Goal: Find specific page/section: Find specific page/section

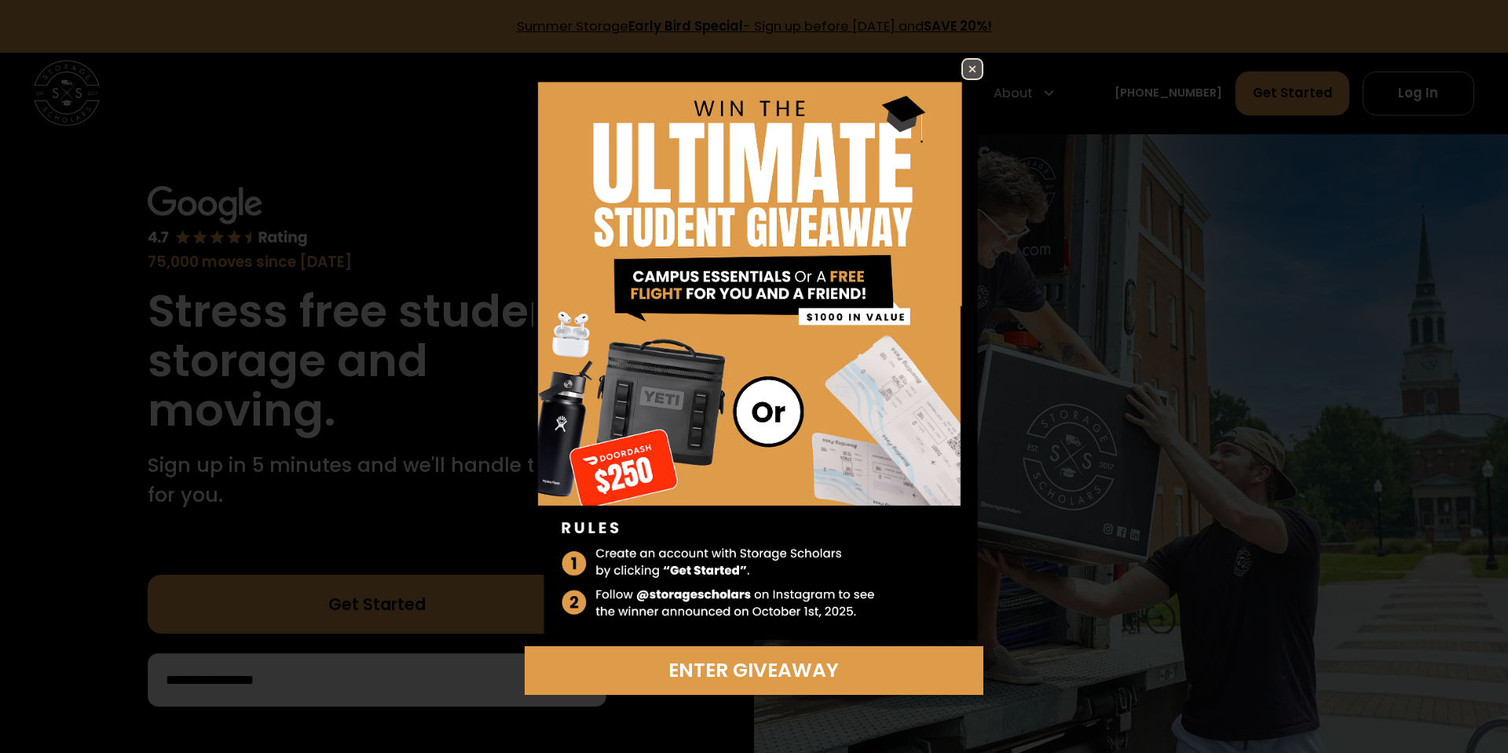
click at [971, 66] on img at bounding box center [972, 69] width 19 height 19
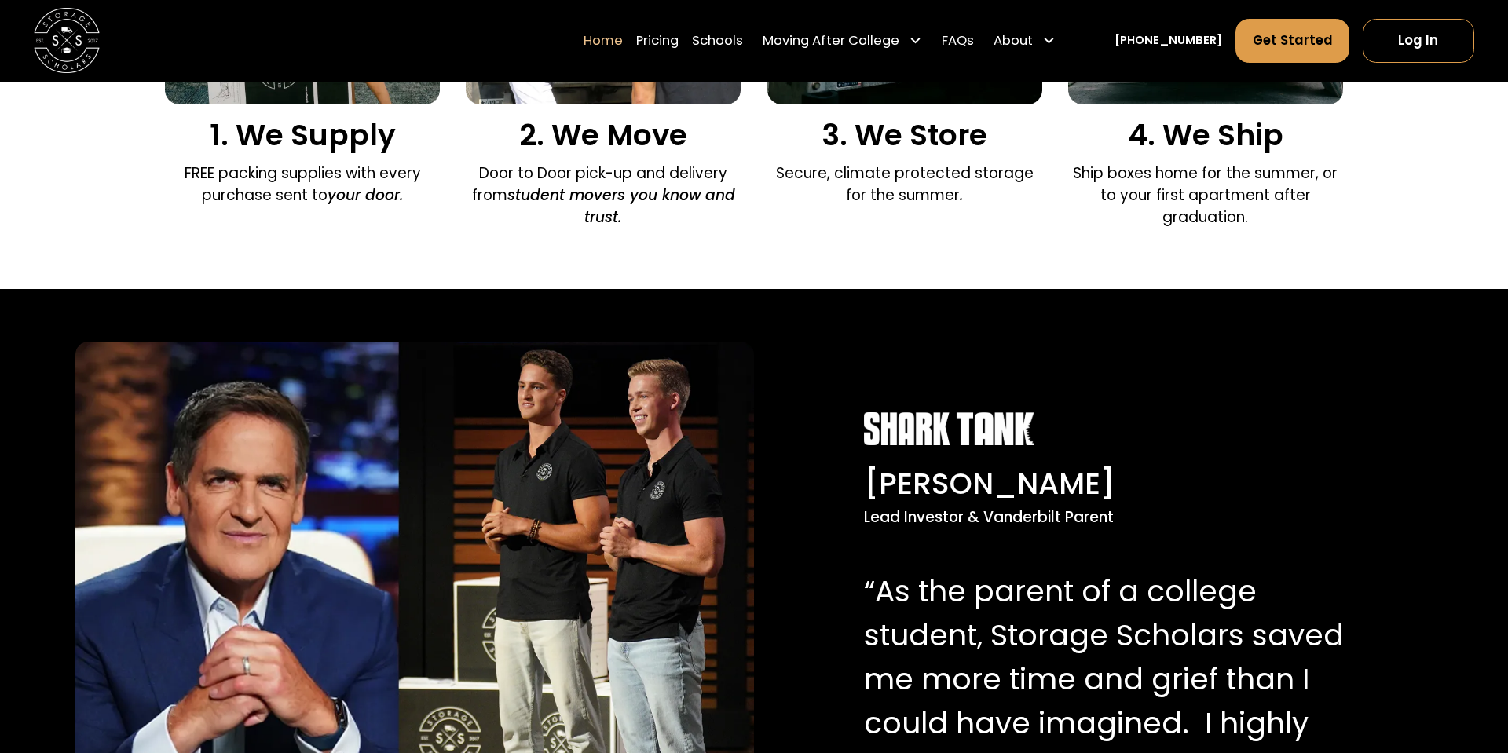
scroll to position [2826, 0]
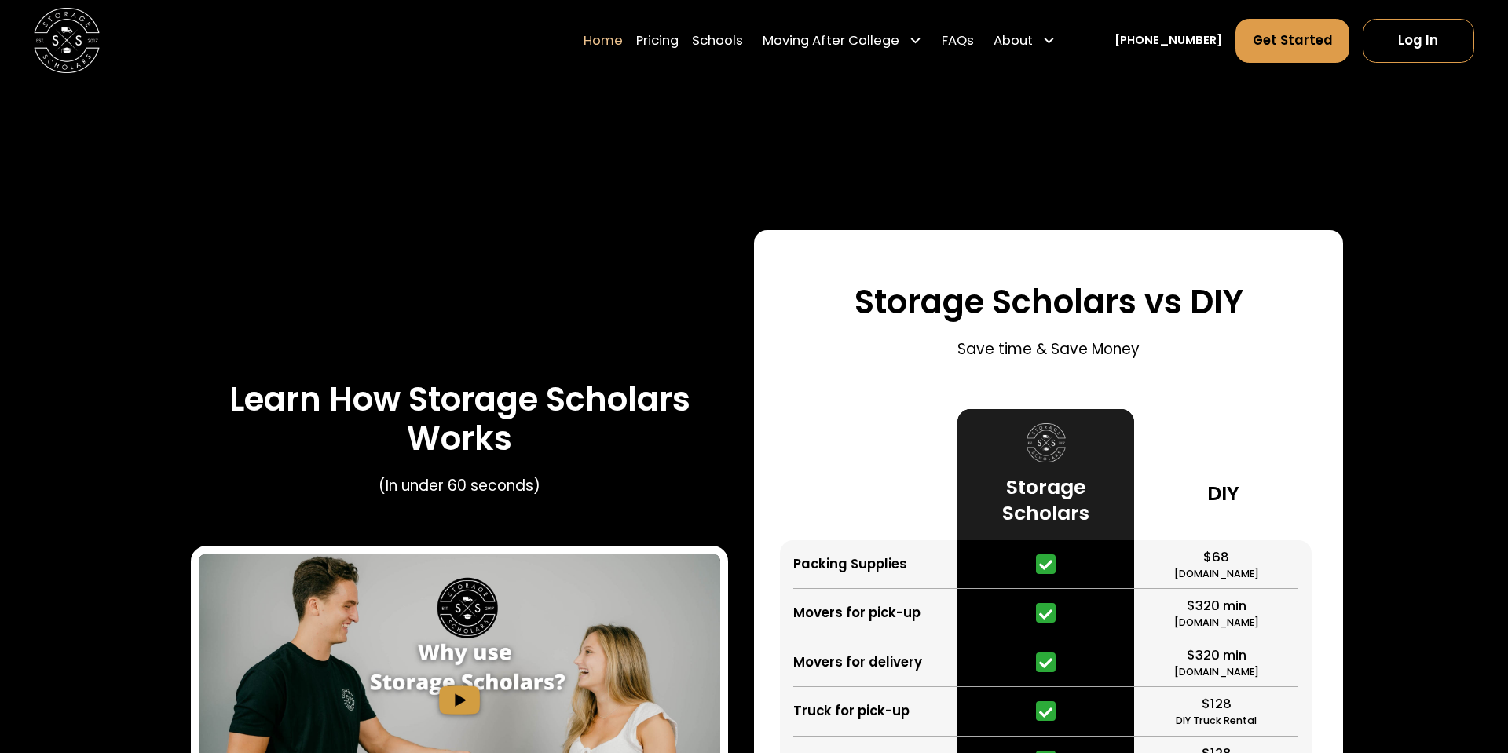
click at [203, 497] on div "Learn How Storage Scholars Works (In under 60 seconds)" at bounding box center [459, 617] width 589 height 774
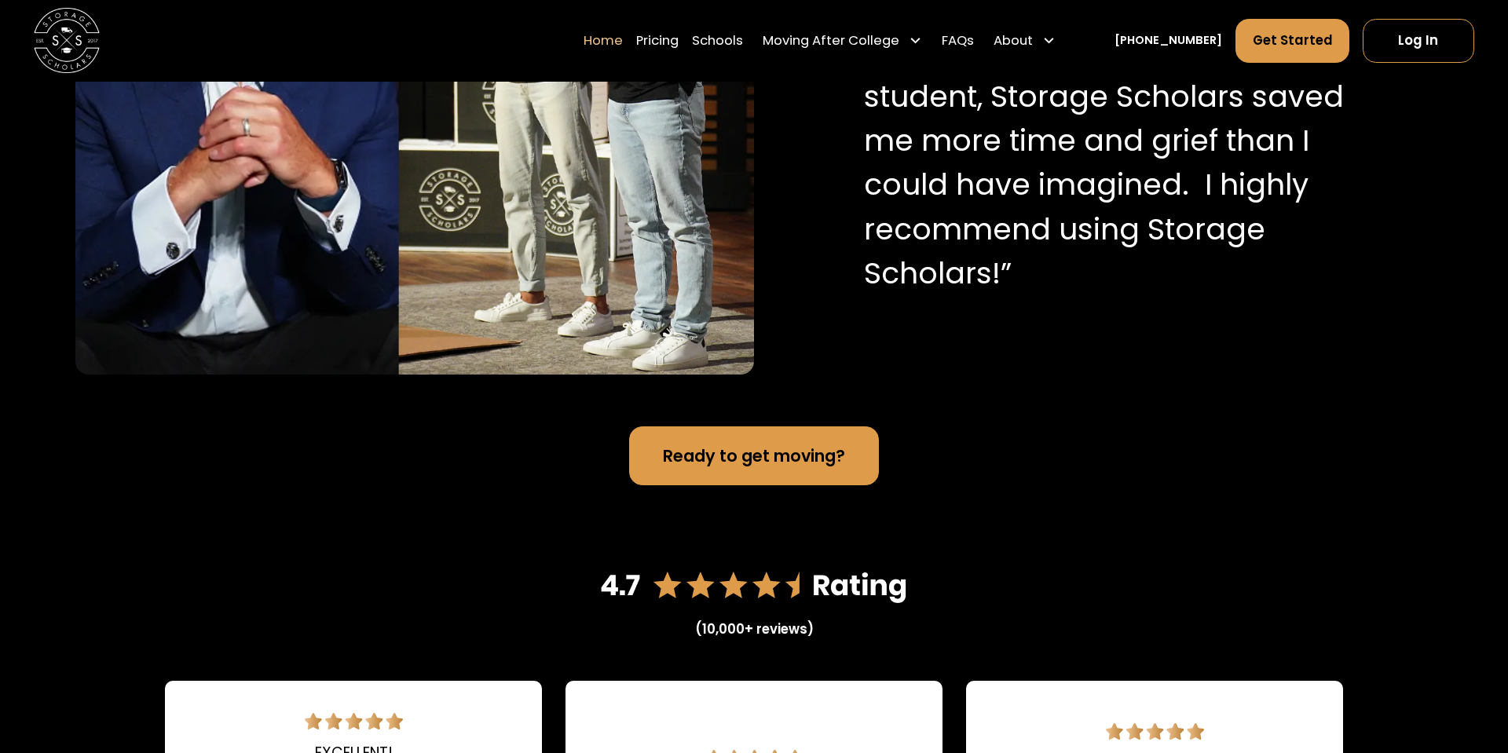
scroll to position [2257, 0]
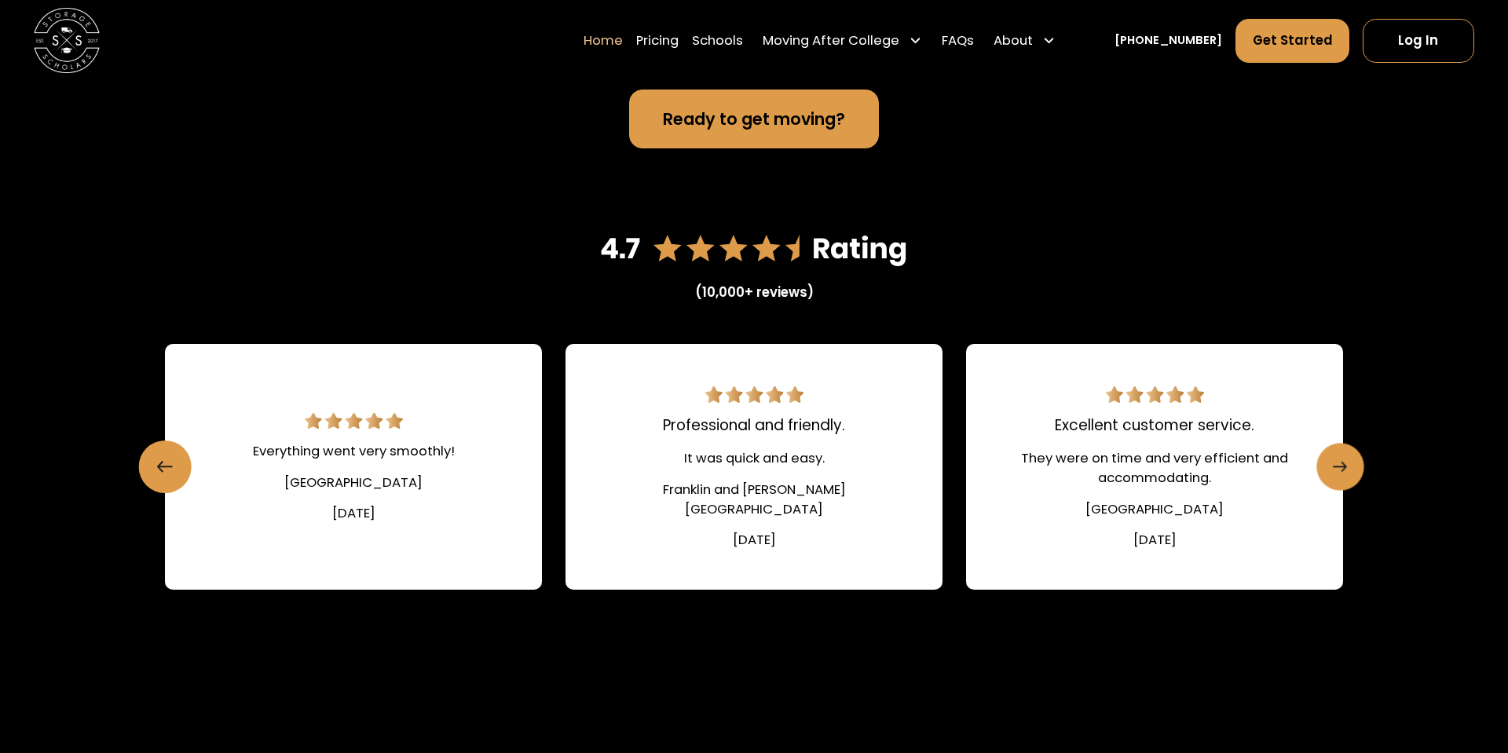
click at [1346, 464] on icon "Next slide" at bounding box center [1340, 467] width 14 height 26
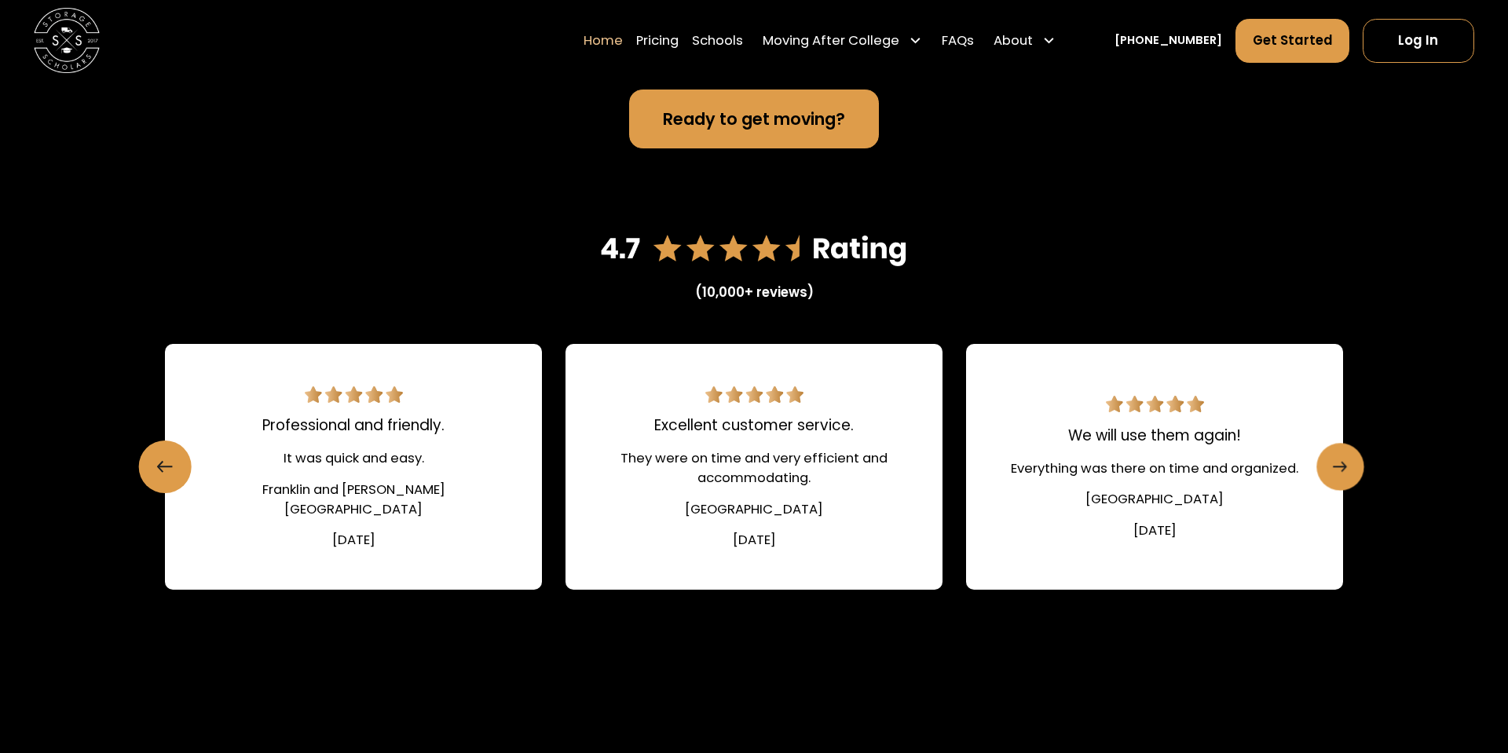
click at [1344, 463] on icon "Next slide" at bounding box center [1344, 466] width 5 height 9
click at [1342, 463] on icon "Next slide" at bounding box center [1344, 466] width 5 height 9
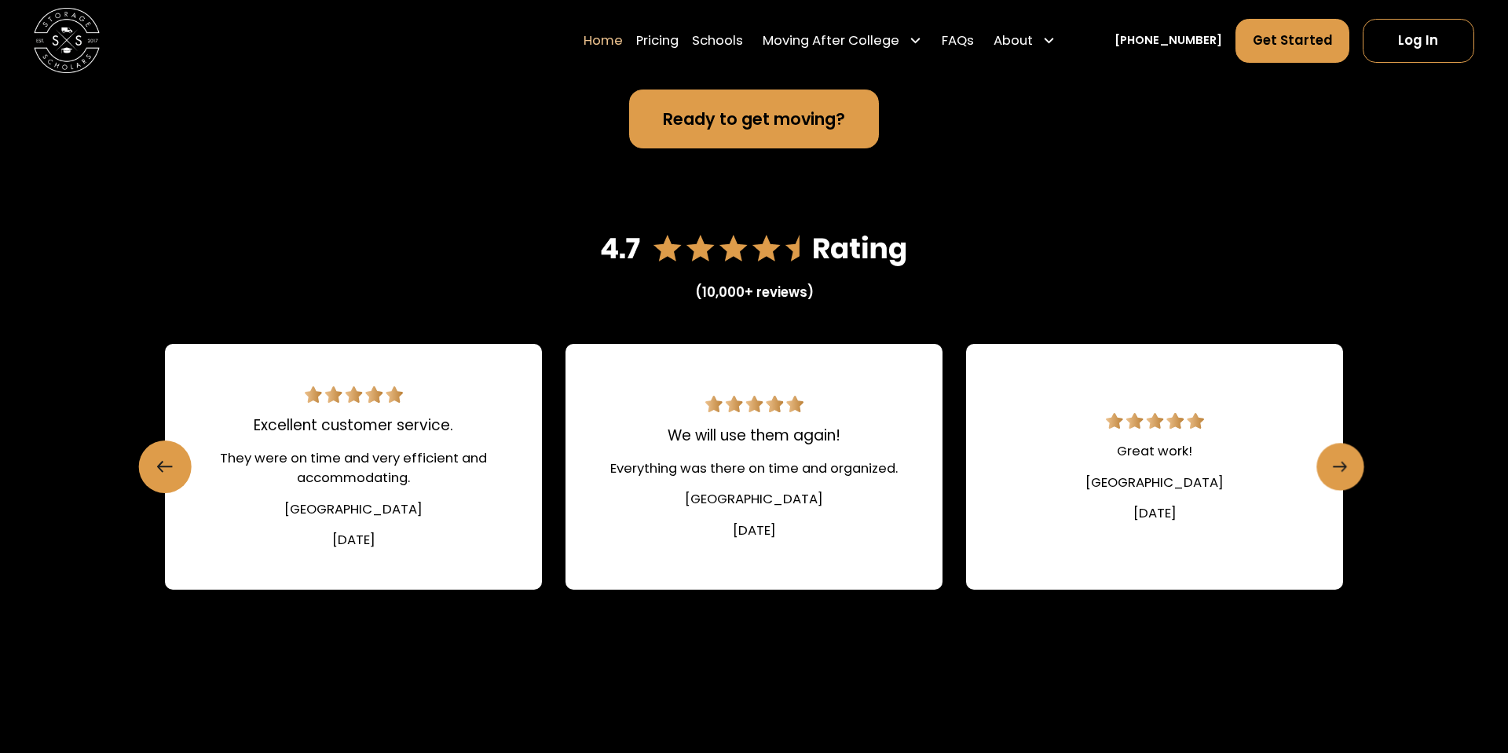
click at [1341, 461] on icon "Next slide" at bounding box center [1340, 467] width 14 height 26
click at [1341, 460] on icon "Next slide" at bounding box center [1340, 467] width 14 height 26
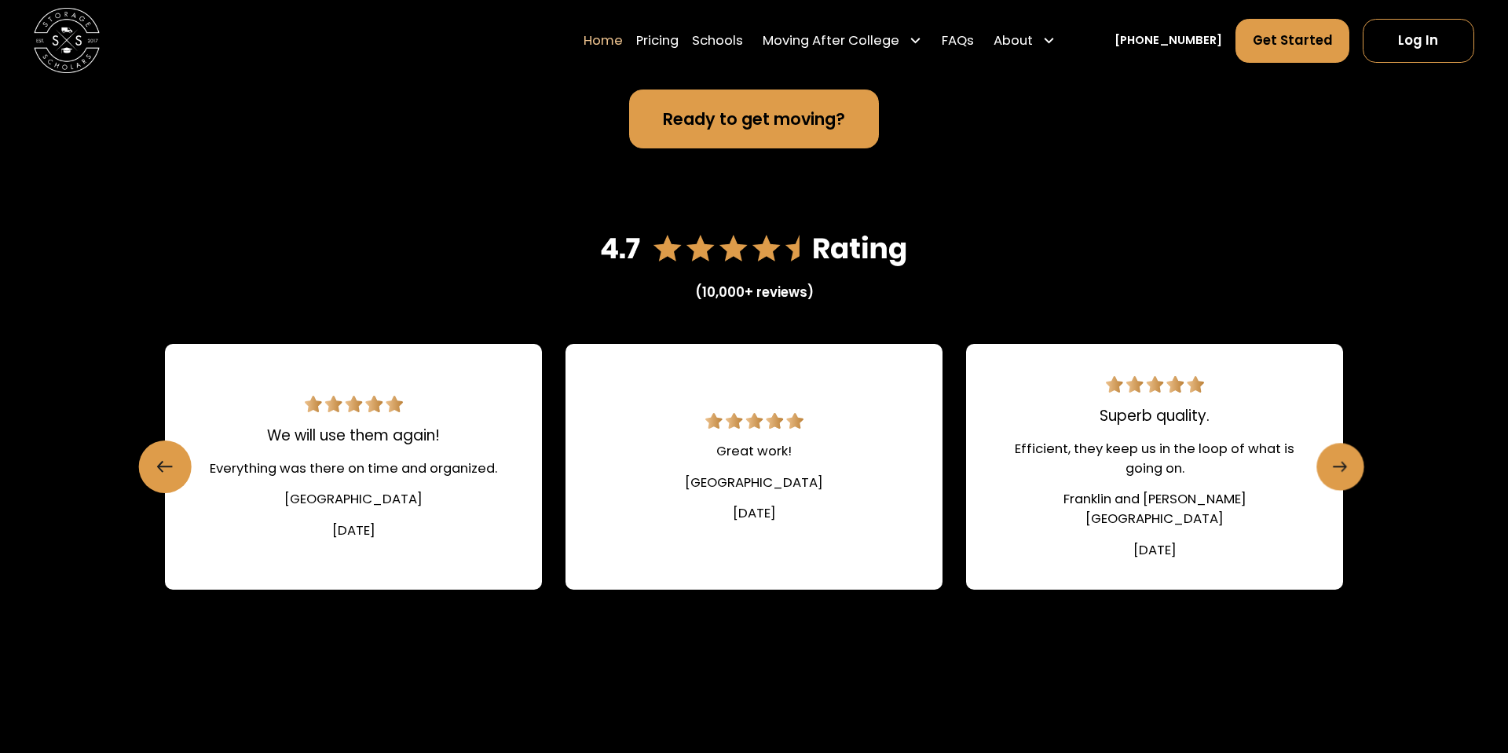
click at [1341, 460] on icon "Next slide" at bounding box center [1340, 467] width 14 height 26
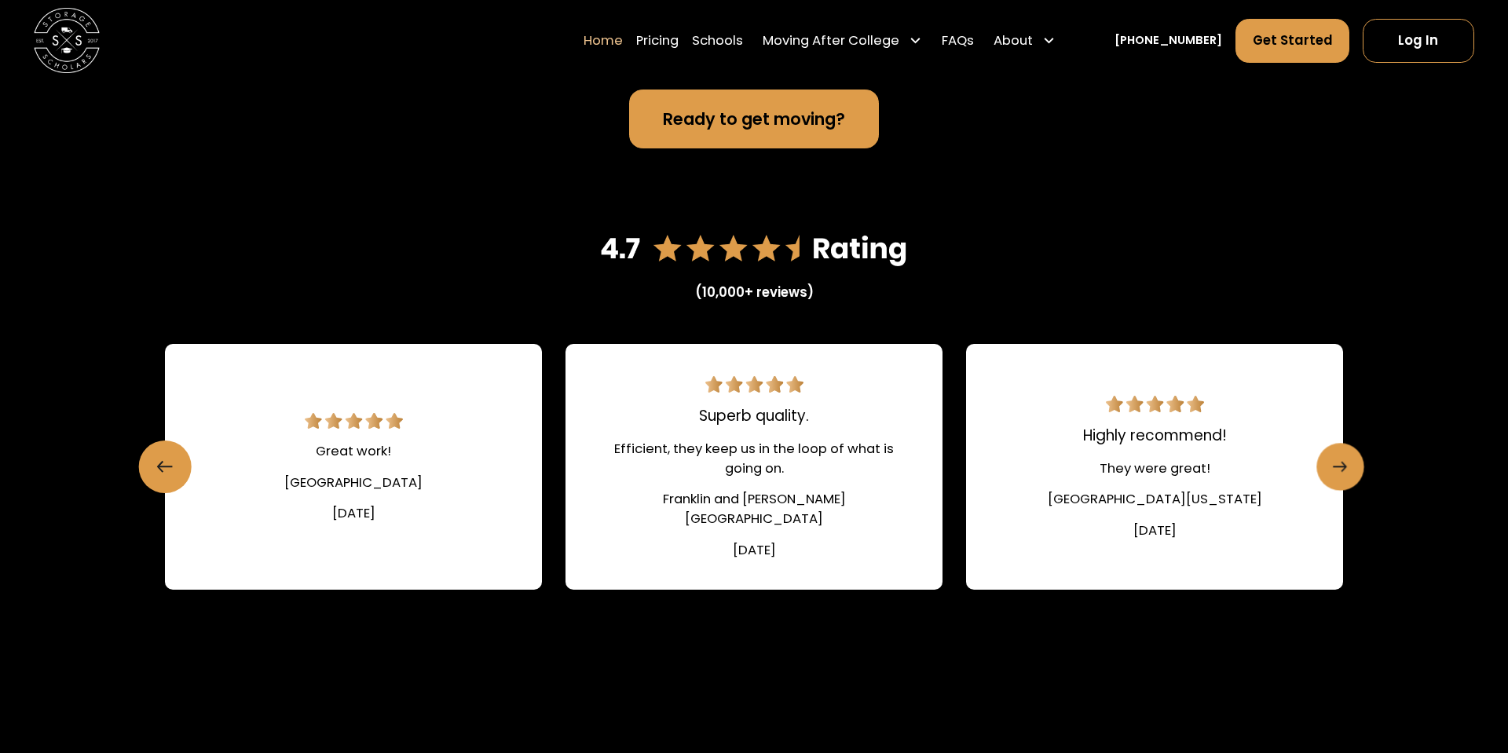
click at [1341, 460] on icon "Next slide" at bounding box center [1340, 467] width 14 height 26
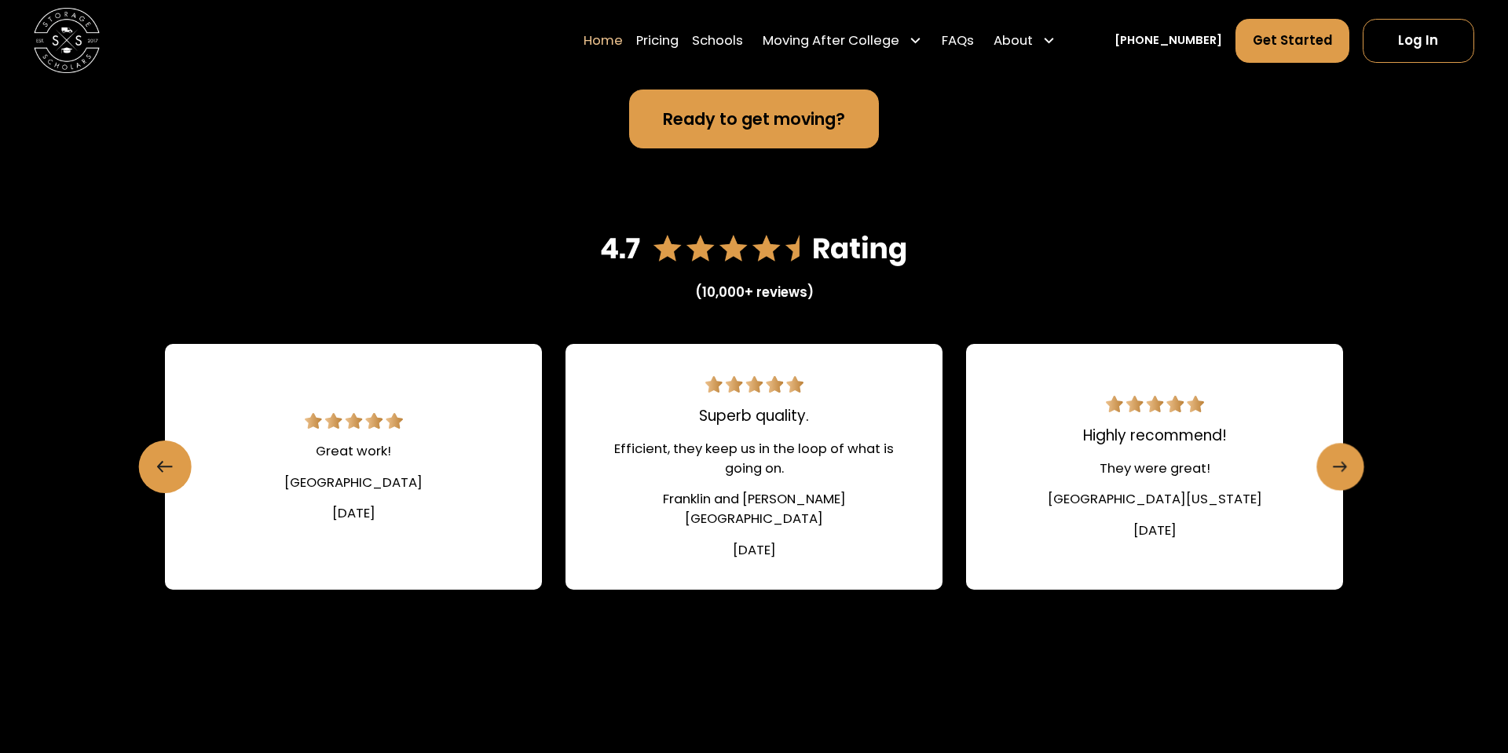
click at [1341, 460] on icon "Next slide" at bounding box center [1340, 467] width 14 height 26
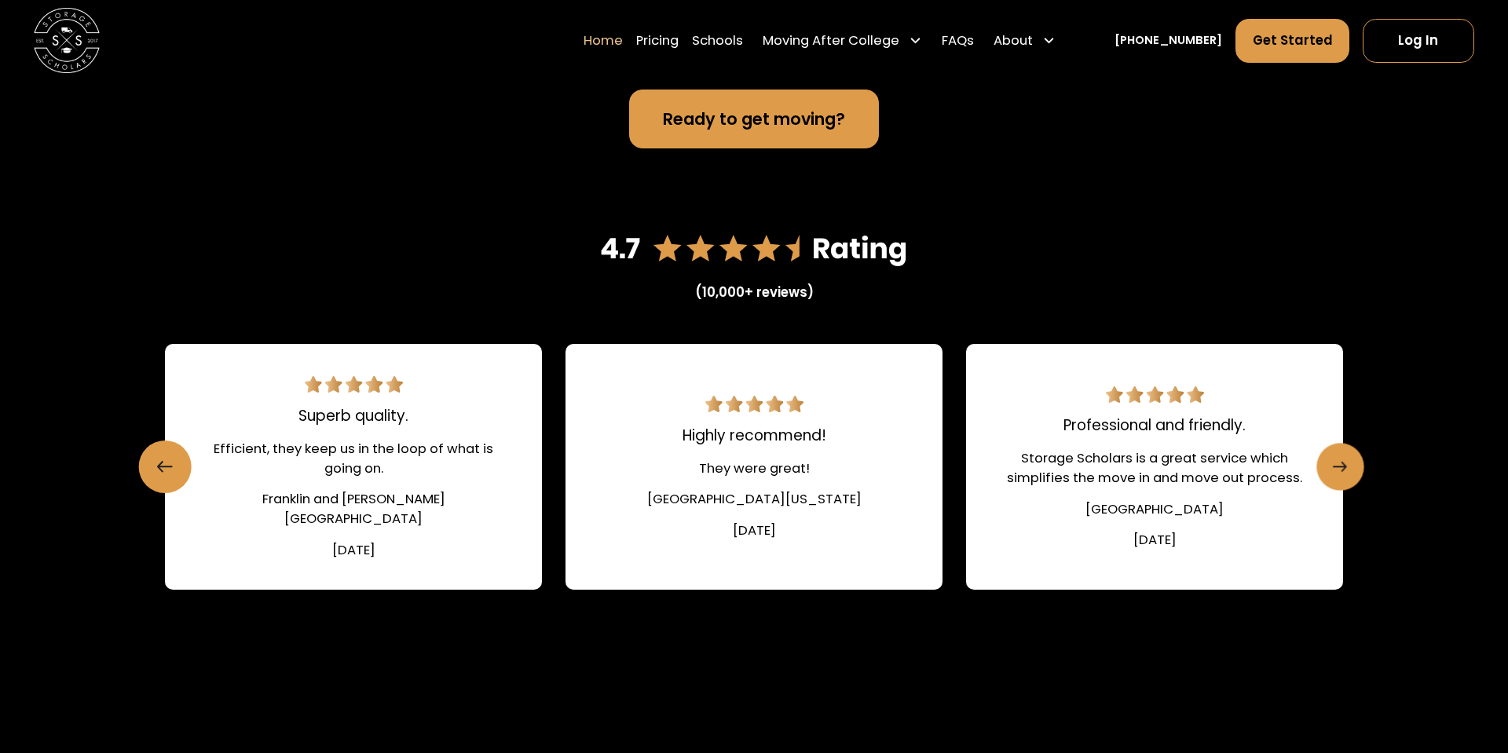
click at [1341, 460] on icon "Next slide" at bounding box center [1340, 467] width 14 height 26
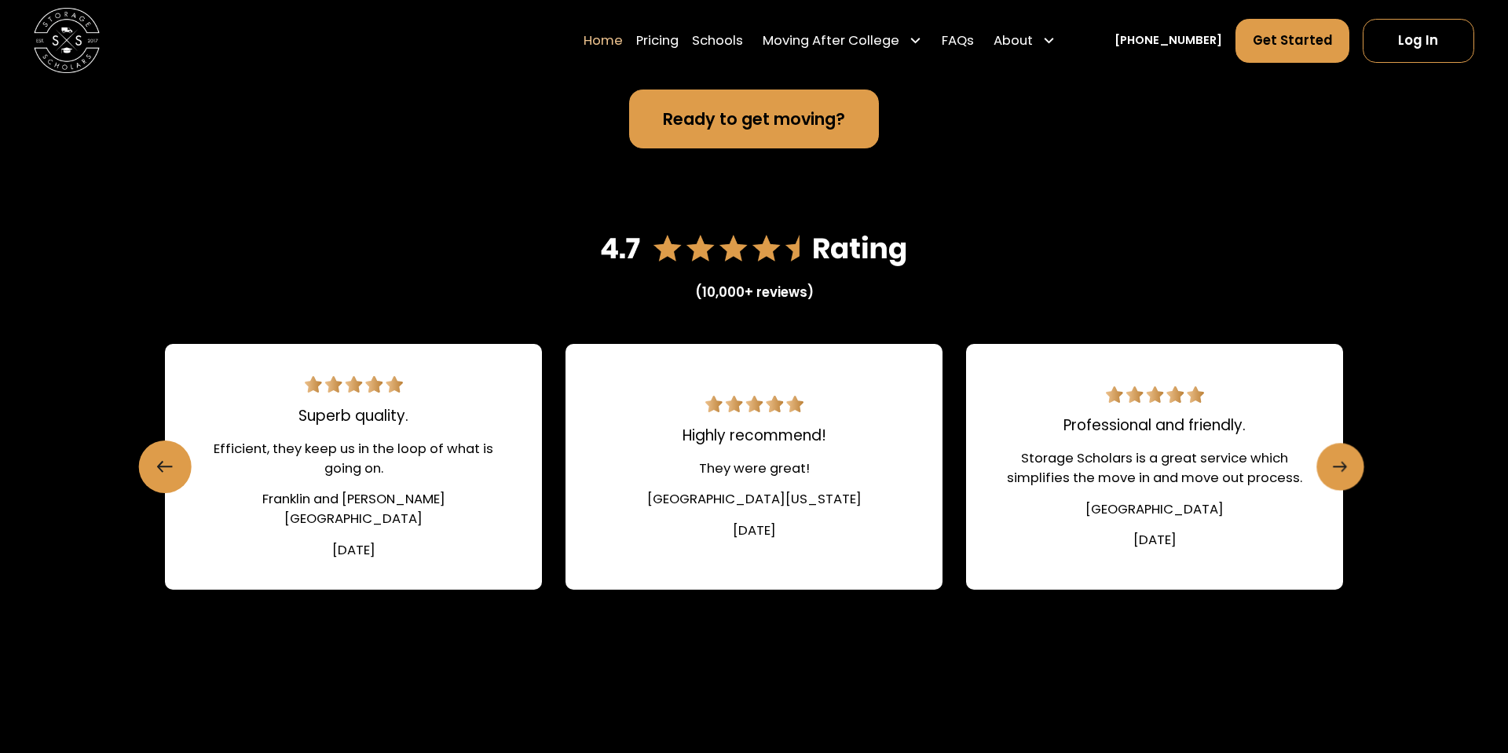
click at [1341, 460] on icon "Next slide" at bounding box center [1340, 467] width 14 height 26
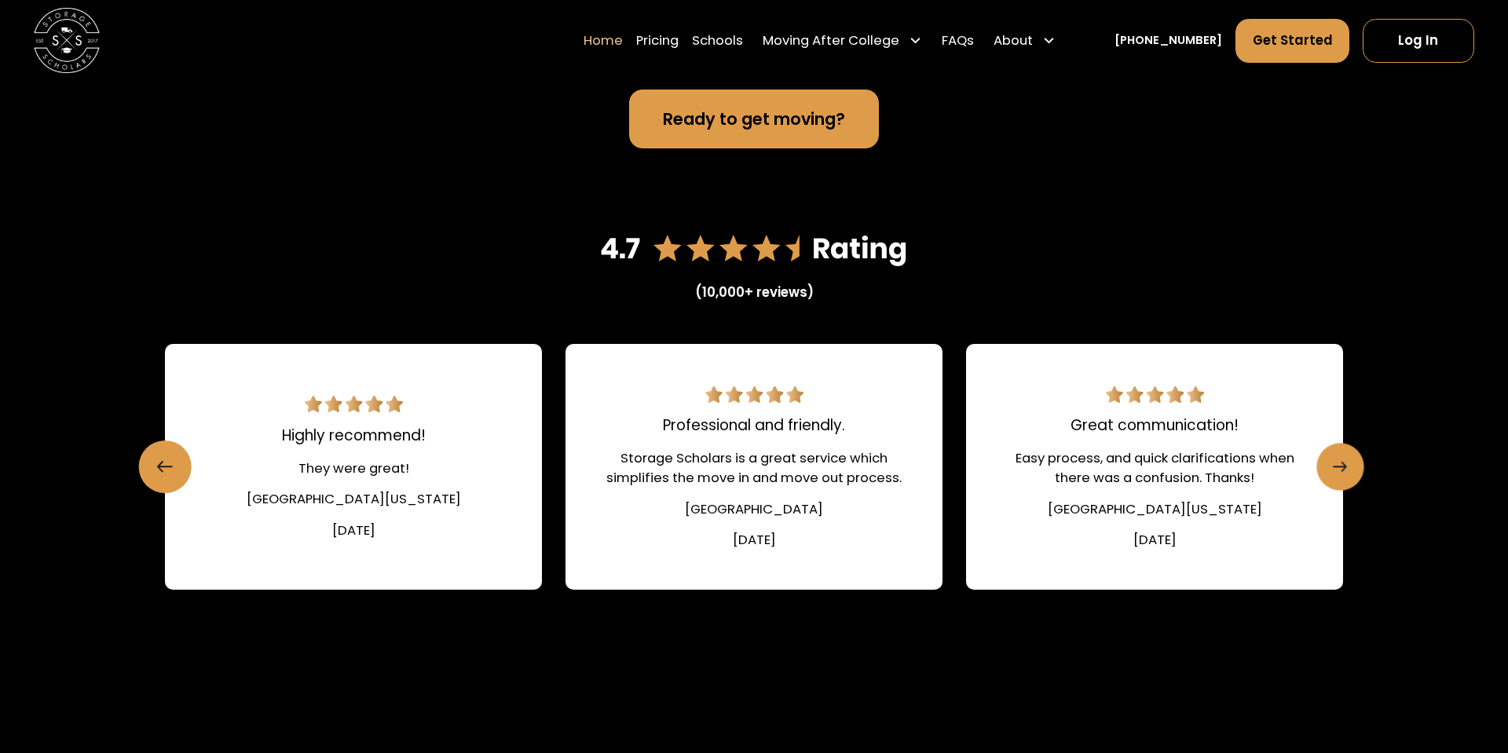
click at [1341, 460] on icon "Next slide" at bounding box center [1340, 467] width 14 height 26
drag, startPoint x: 1341, startPoint y: 460, endPoint x: 1322, endPoint y: 477, distance: 25.0
click at [1322, 477] on link "Next slide" at bounding box center [1340, 466] width 47 height 47
click at [1330, 466] on link "Next slide" at bounding box center [1340, 466] width 47 height 47
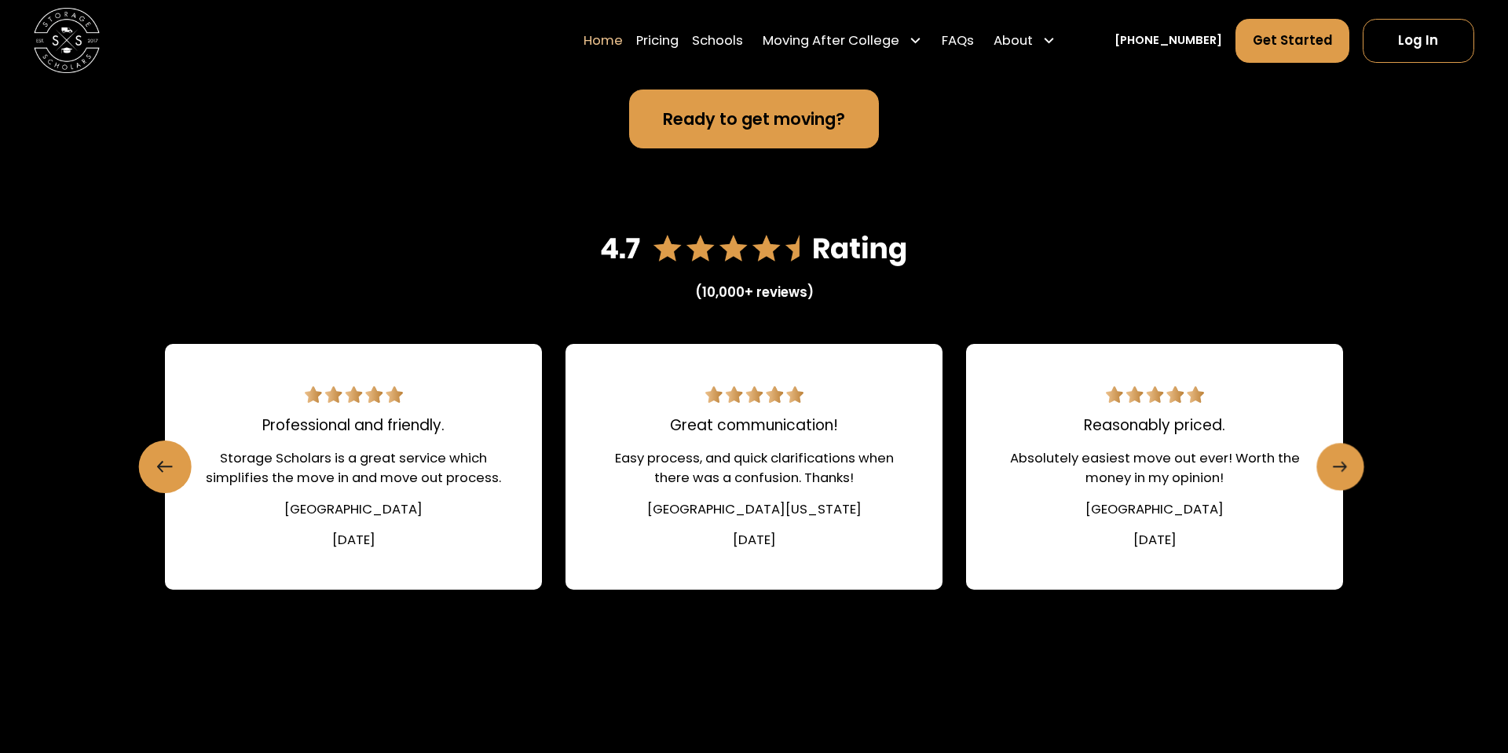
click at [1330, 466] on link "Next slide" at bounding box center [1340, 466] width 47 height 47
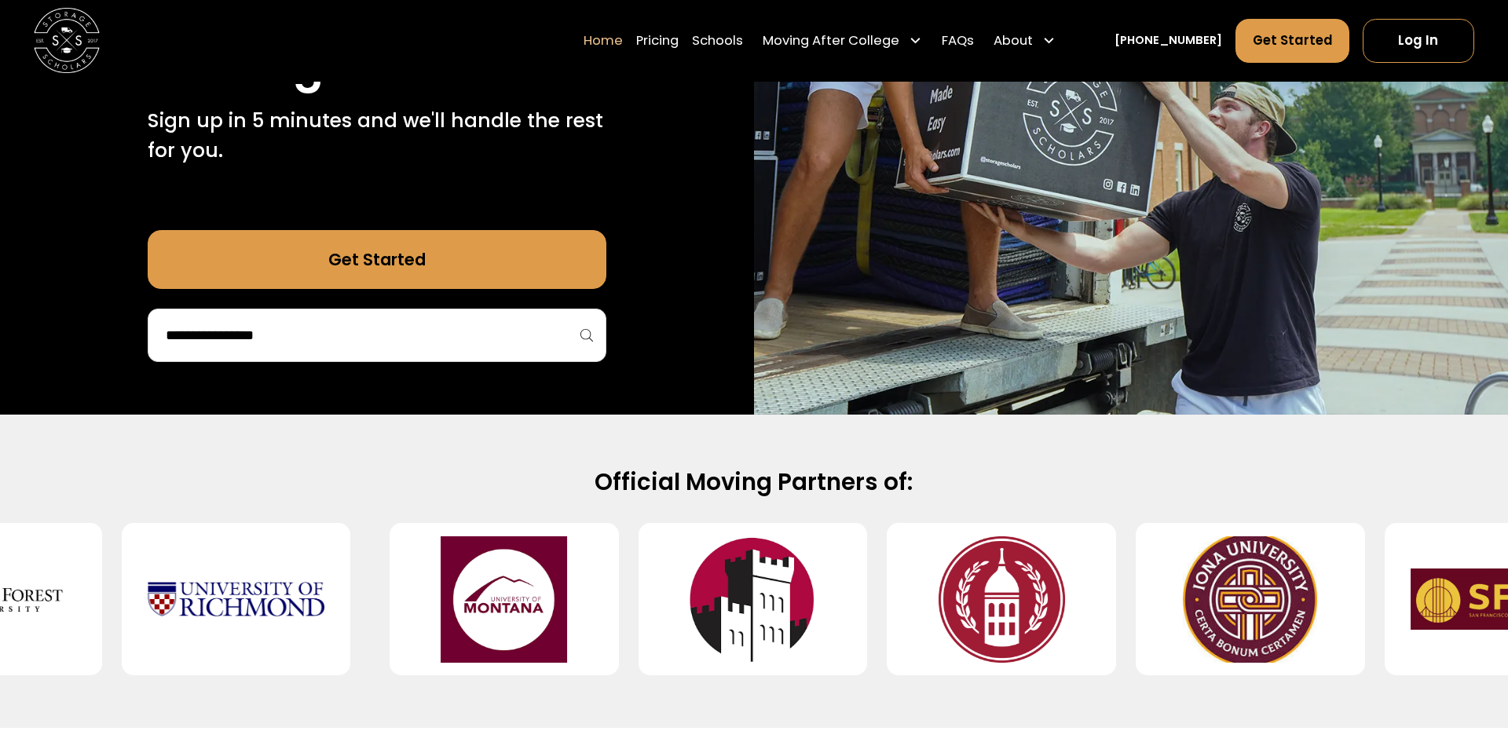
scroll to position [214, 0]
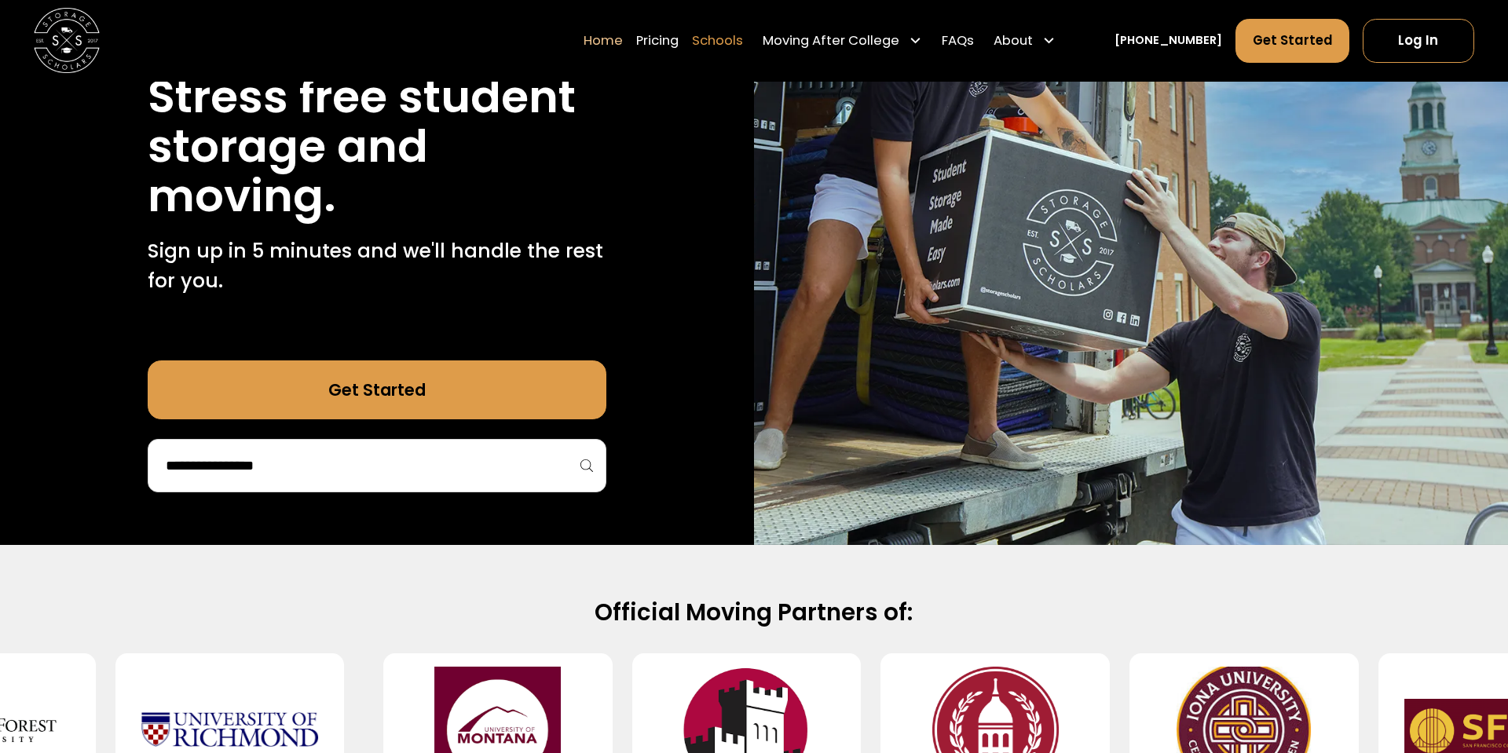
click at [743, 38] on link "Schools" at bounding box center [717, 41] width 51 height 46
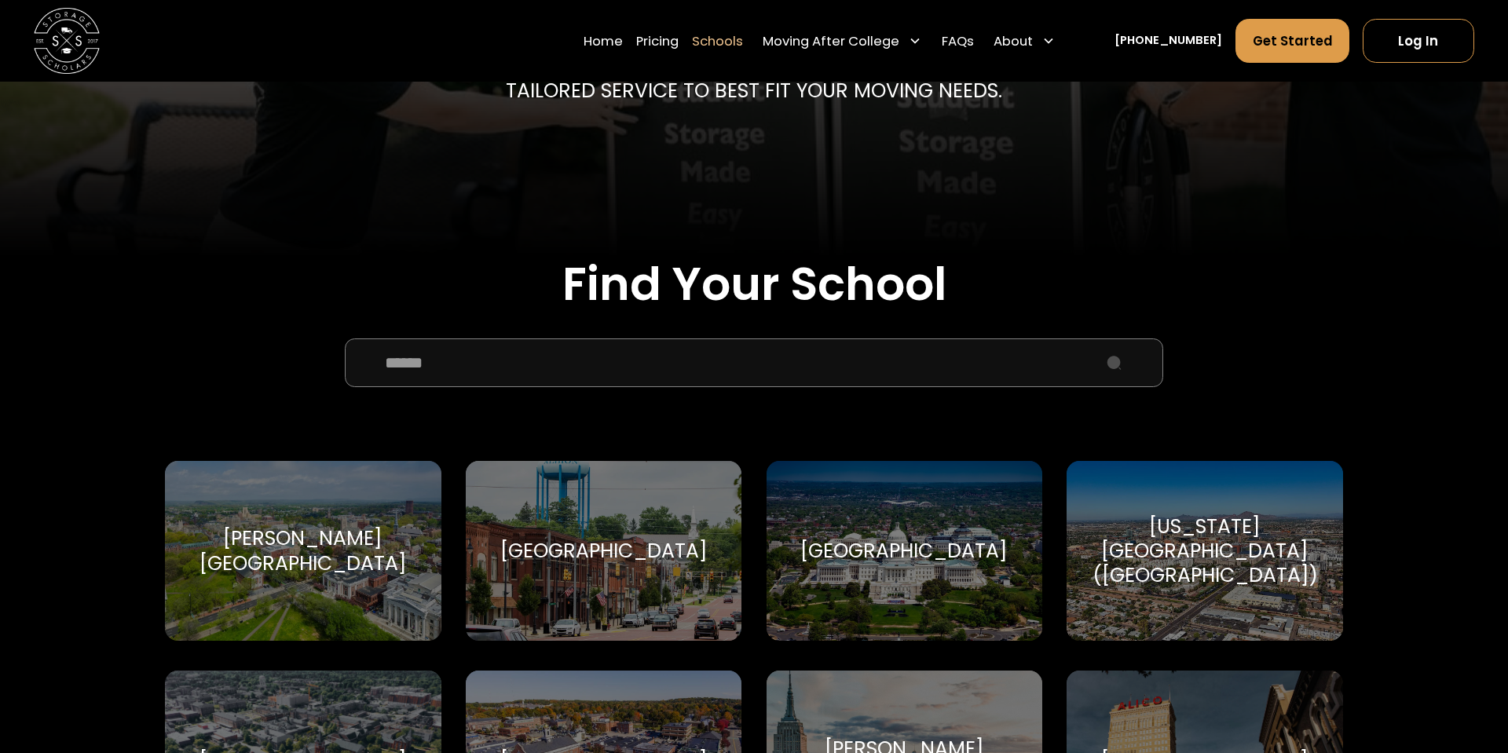
scroll to position [452, 0]
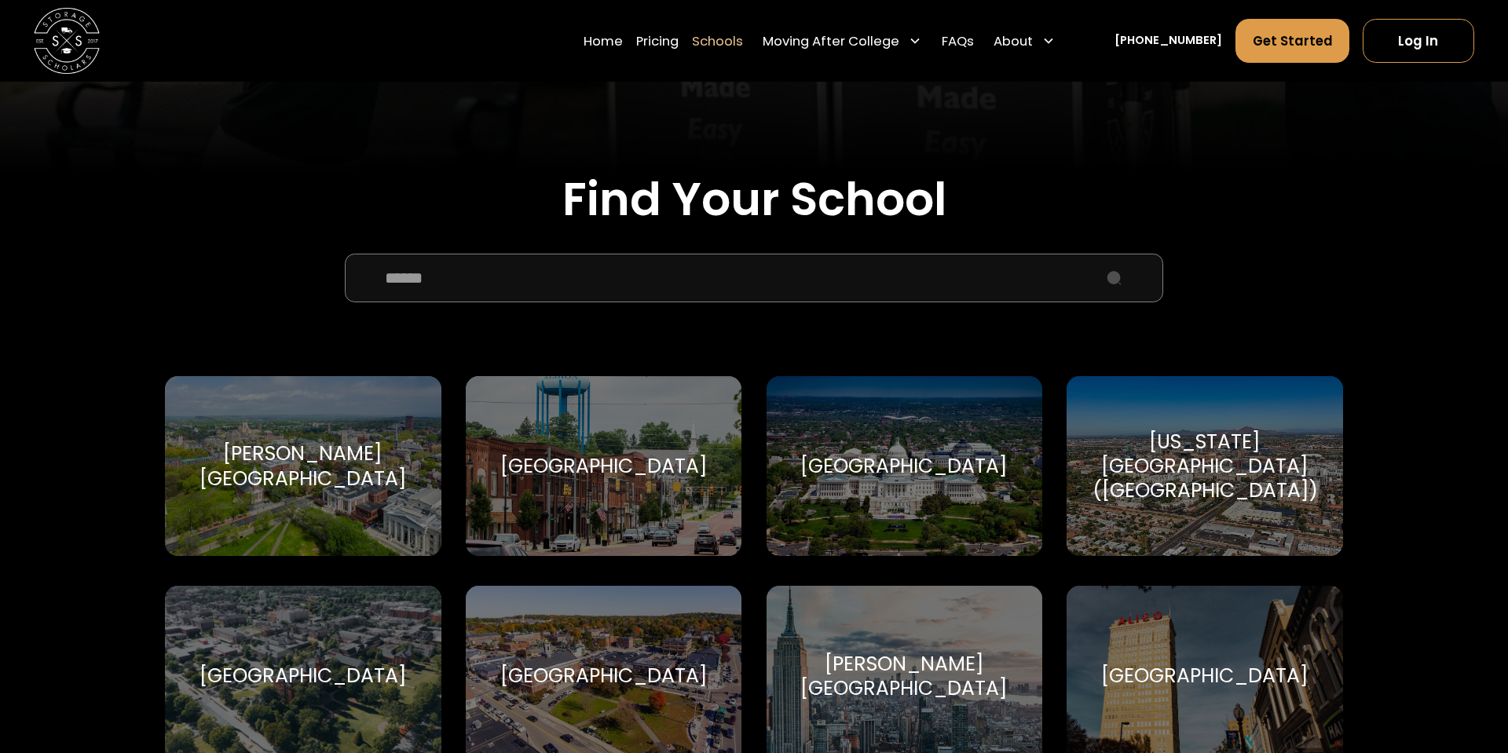
click at [719, 298] on input "School Select Form" at bounding box center [754, 278] width 818 height 49
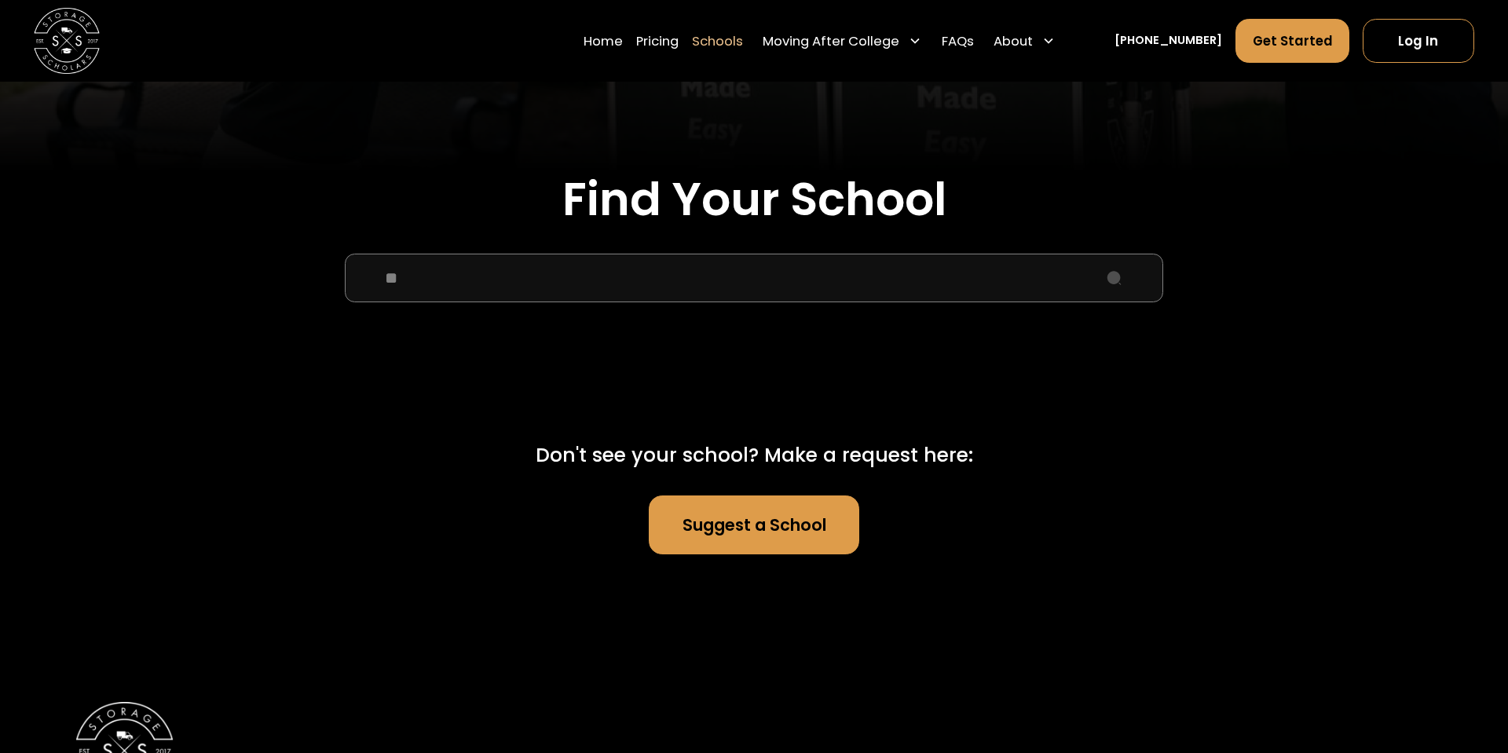
type input "*"
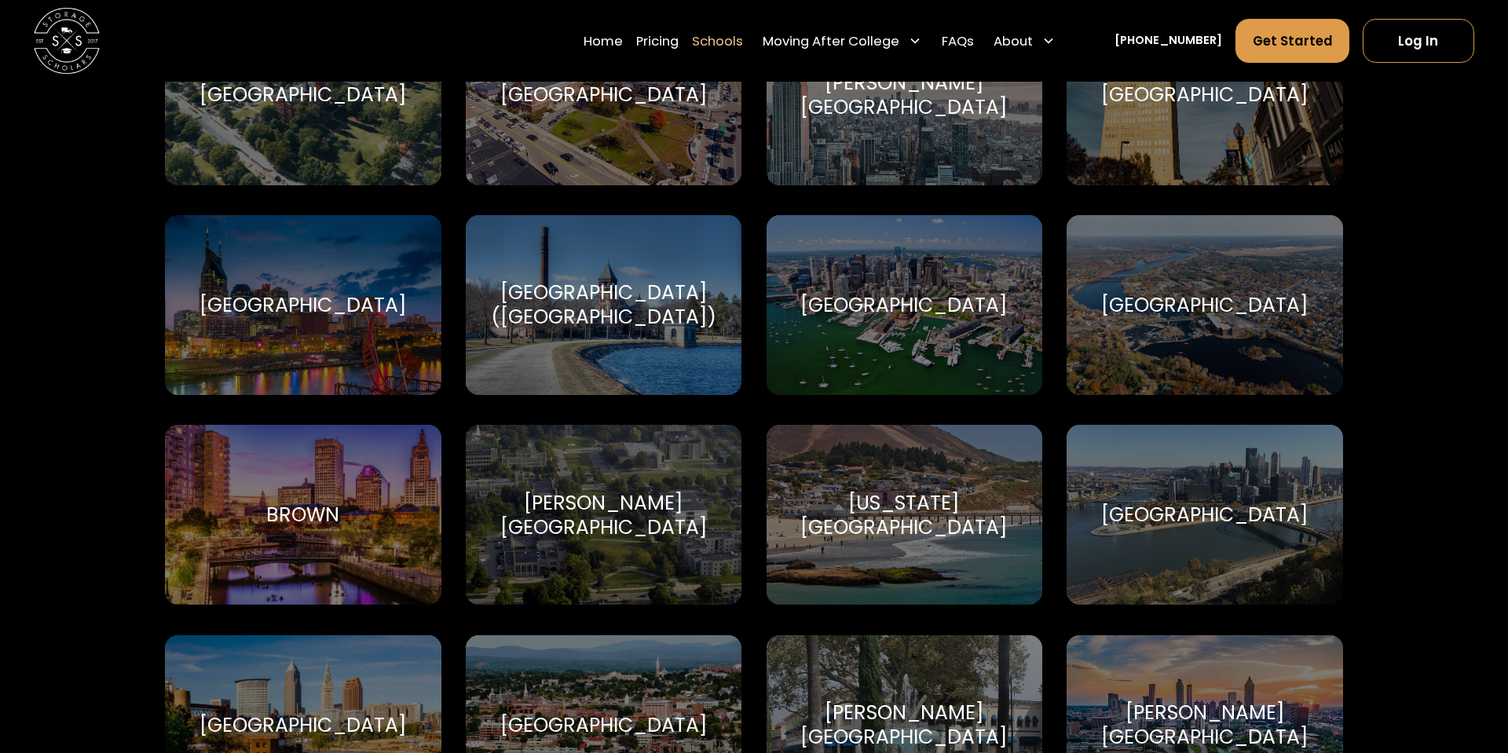
scroll to position [0, 0]
